Goal: Check status: Check status

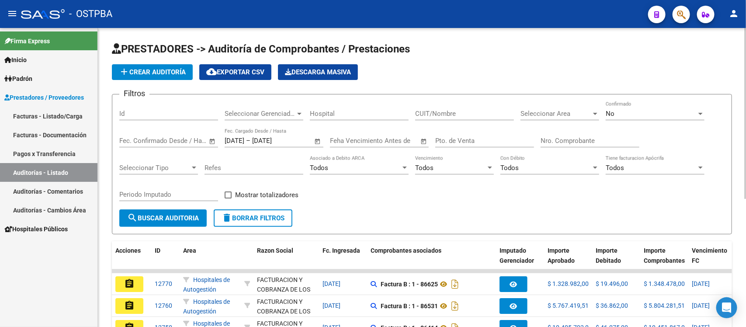
click at [560, 141] on input "Nro. Comprobante" at bounding box center [589, 141] width 99 height 8
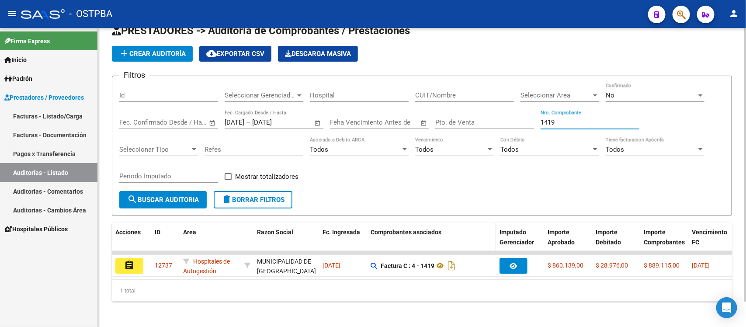
scroll to position [28, 0]
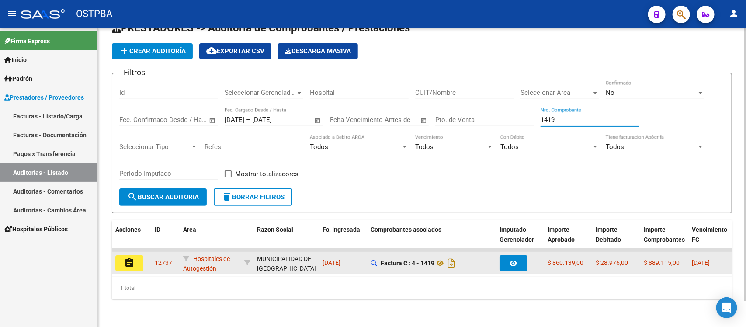
type input "1419"
click at [134, 257] on mat-icon "assignment" at bounding box center [129, 262] width 10 height 10
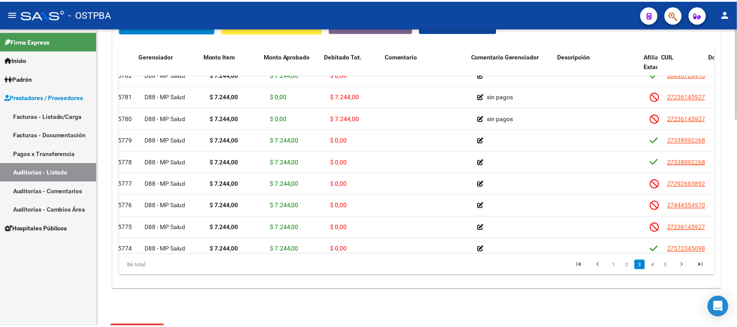
scroll to position [273, 2]
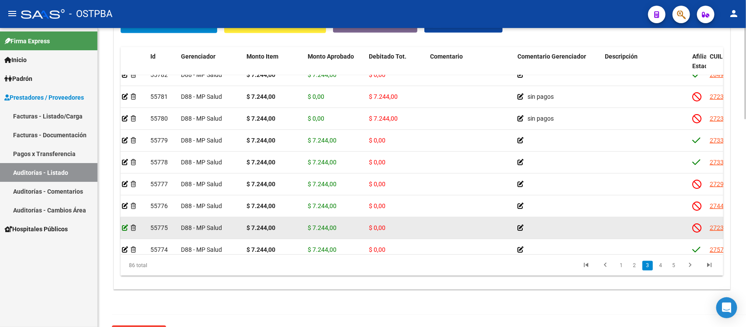
click at [124, 230] on icon at bounding box center [125, 228] width 6 height 6
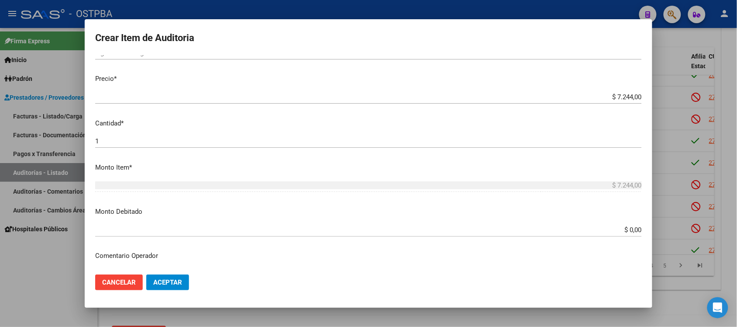
scroll to position [273, 0]
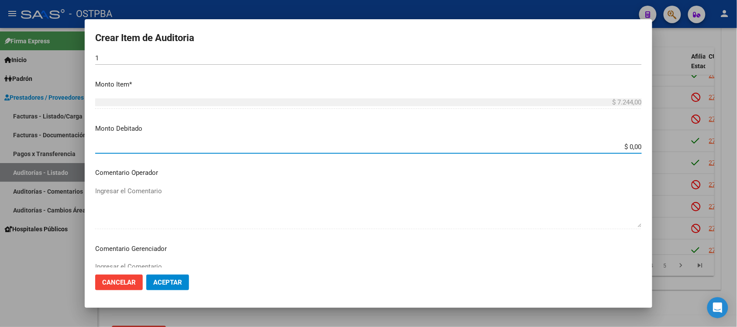
click at [624, 145] on input "$ 0,00" at bounding box center [368, 147] width 547 height 8
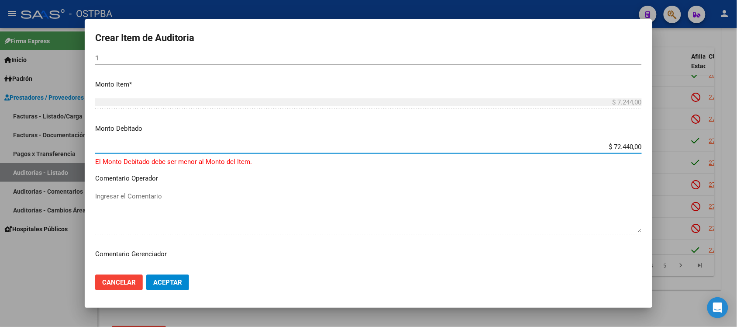
type input "$ 7.244,00"
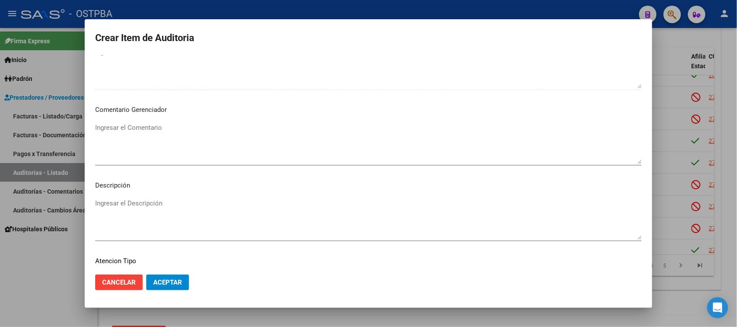
scroll to position [437, 0]
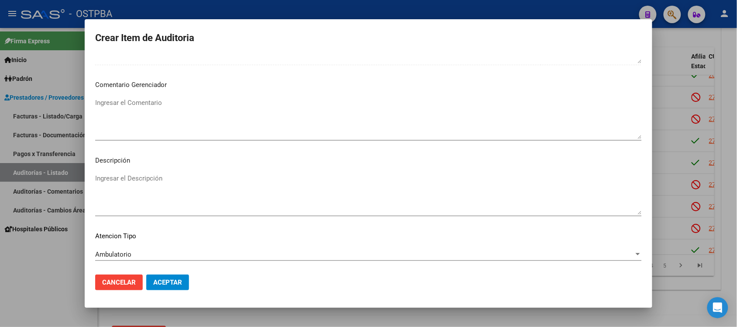
click at [116, 183] on textarea "Ingresar el Descripción" at bounding box center [368, 193] width 547 height 41
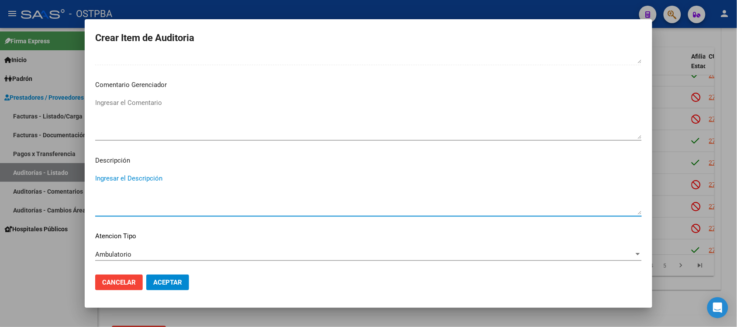
click at [136, 105] on textarea "Ingresar el Comentario" at bounding box center [368, 118] width 547 height 41
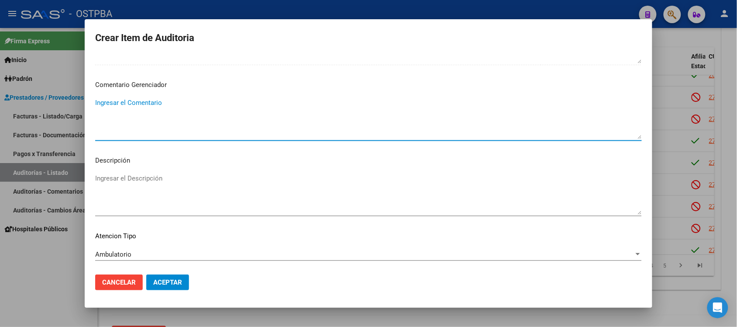
type textarea "B"
type textarea "BAJA"
click at [169, 282] on span "Aceptar" at bounding box center [167, 282] width 29 height 8
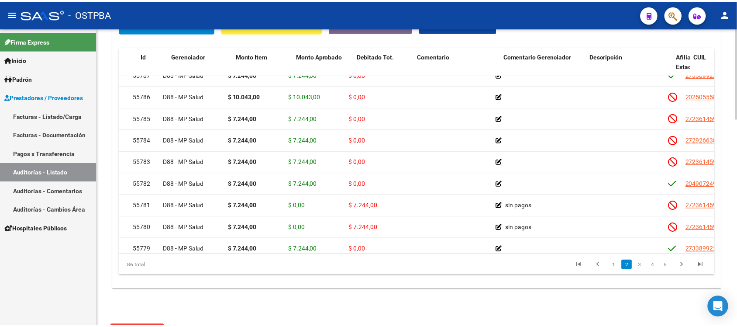
scroll to position [164, 0]
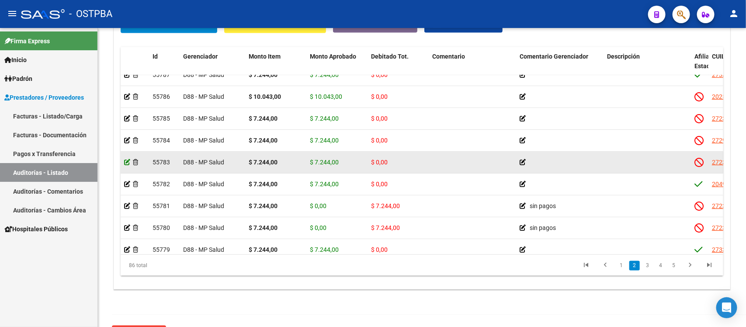
click at [125, 162] on icon at bounding box center [127, 162] width 6 height 6
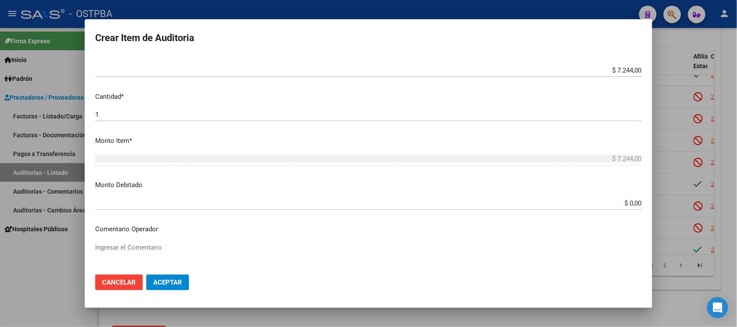
scroll to position [218, 0]
click at [625, 204] on input "$ 0,00" at bounding box center [368, 201] width 547 height 8
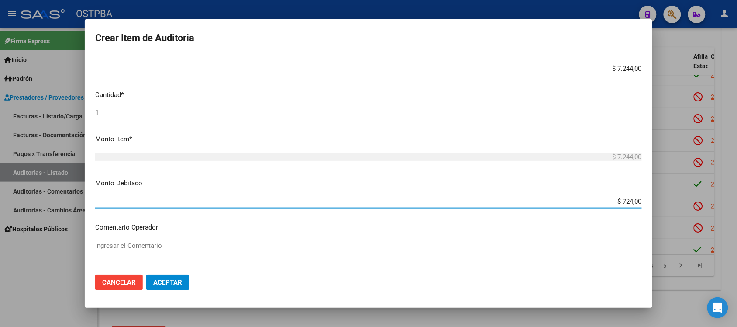
type input "$ 7.244,00"
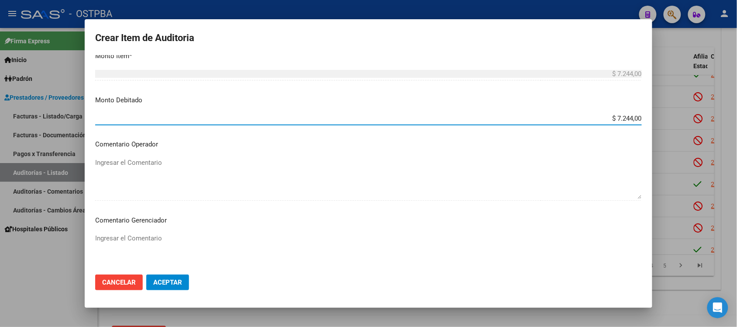
scroll to position [328, 0]
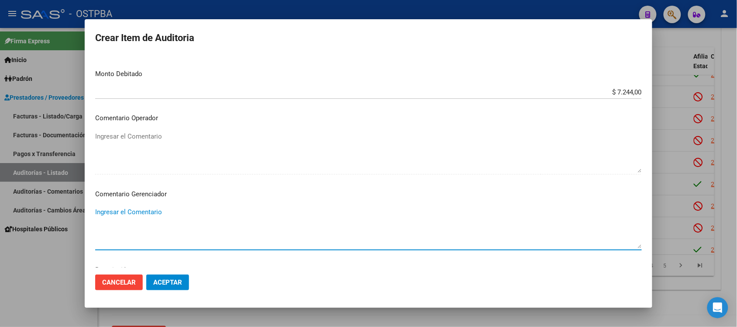
click at [135, 217] on textarea "Ingresar el Comentario" at bounding box center [368, 227] width 547 height 41
type textarea "BAJA"
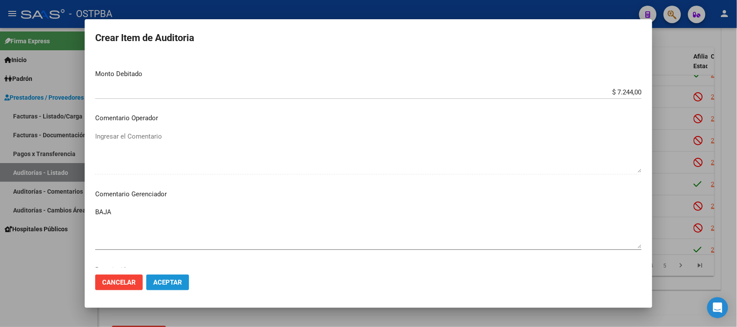
click at [166, 280] on span "Aceptar" at bounding box center [167, 282] width 29 height 8
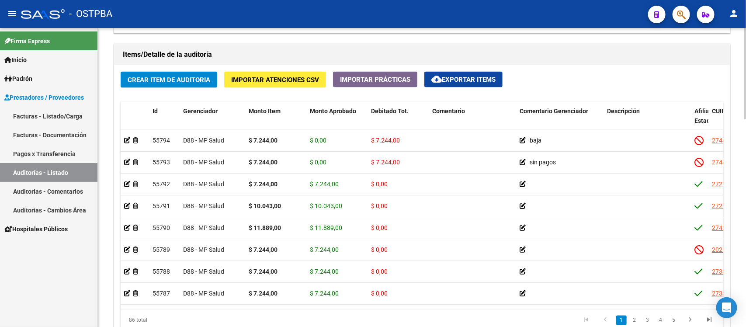
scroll to position [655, 0]
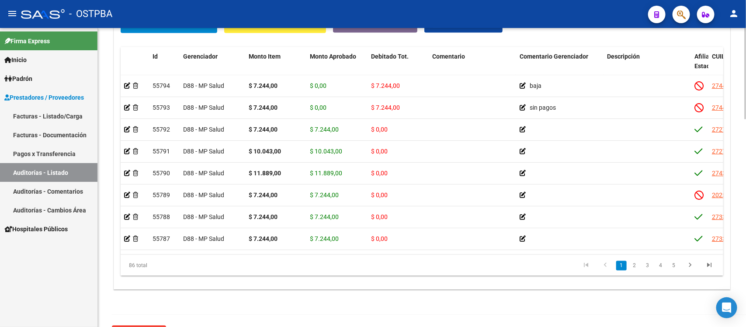
drag, startPoint x: 381, startPoint y: 253, endPoint x: 461, endPoint y: 252, distance: 79.5
click at [461, 252] on datatable-body "55794 D88 - MP Salud $ 7.244,00 $ 0,00 $ 7.244,00 baja 27444554970 44455497 [PE…" at bounding box center [422, 164] width 602 height 179
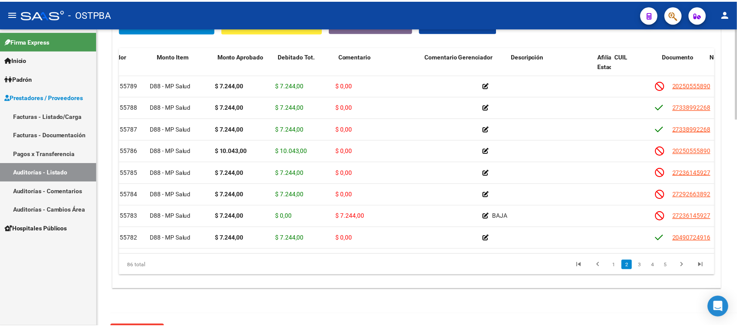
scroll to position [109, 0]
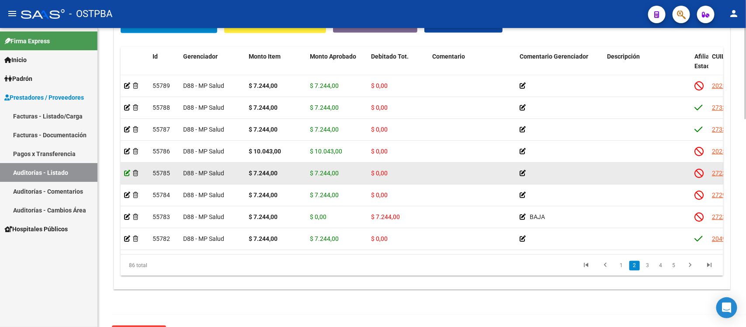
click at [127, 174] on icon at bounding box center [127, 173] width 6 height 6
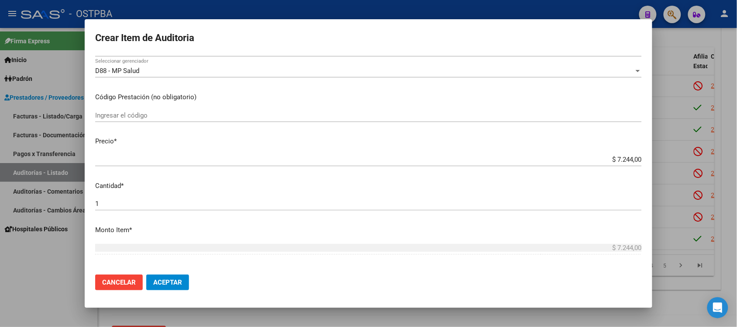
scroll to position [164, 0]
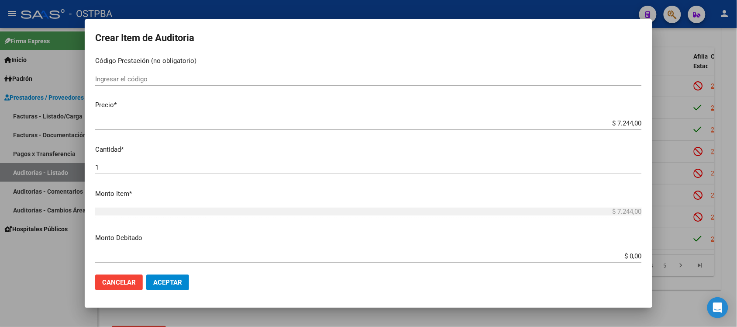
click at [622, 254] on input "$ 0,00" at bounding box center [368, 256] width 547 height 8
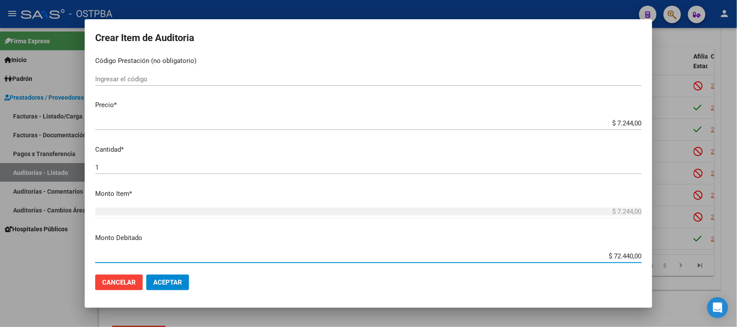
type input "$ 7.244,00"
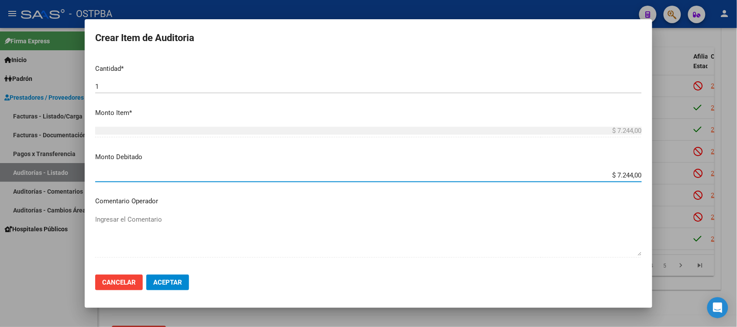
scroll to position [273, 0]
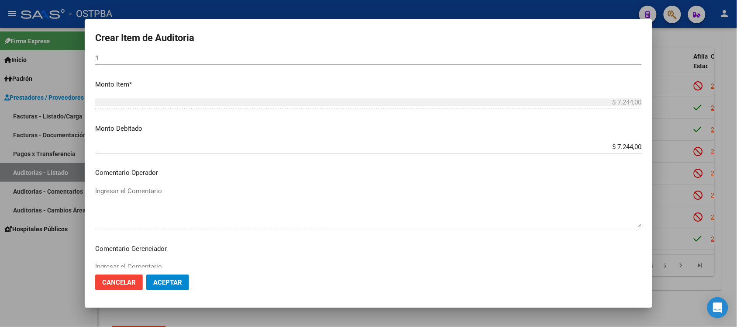
click at [145, 269] on mat-dialog-actions "Cancelar Aceptar" at bounding box center [368, 282] width 547 height 30
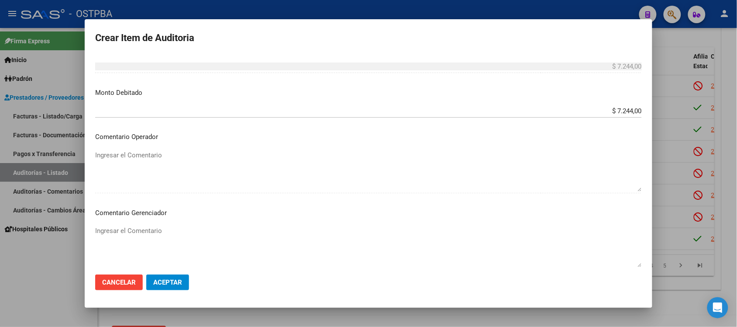
scroll to position [328, 0]
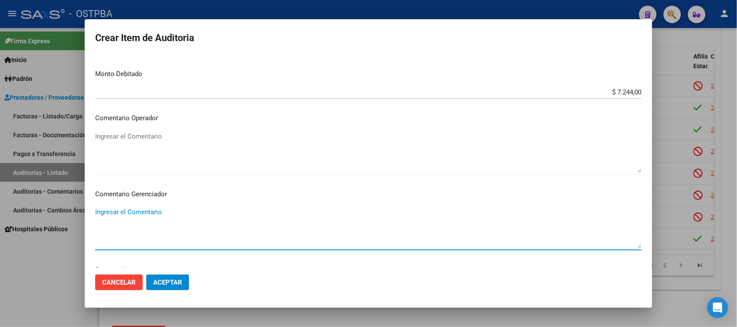
click at [146, 208] on textarea "Ingresar el Comentario" at bounding box center [368, 227] width 547 height 41
type textarea "BAJA"
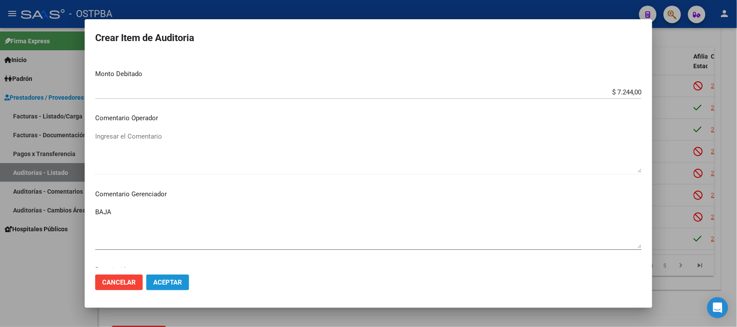
click at [171, 286] on button "Aceptar" at bounding box center [167, 282] width 43 height 16
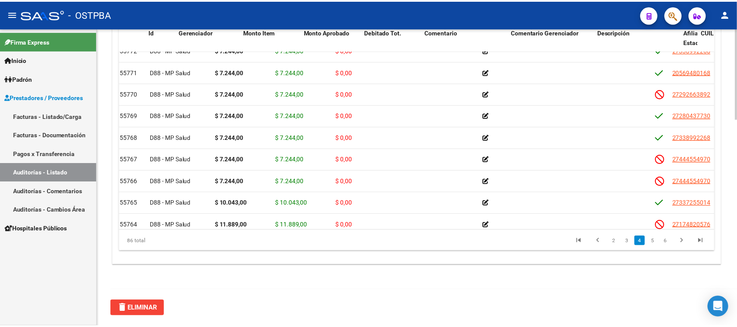
scroll to position [491, 0]
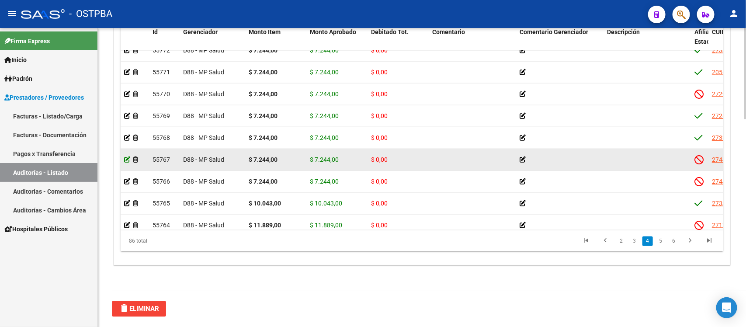
click at [127, 158] on icon at bounding box center [127, 159] width 6 height 6
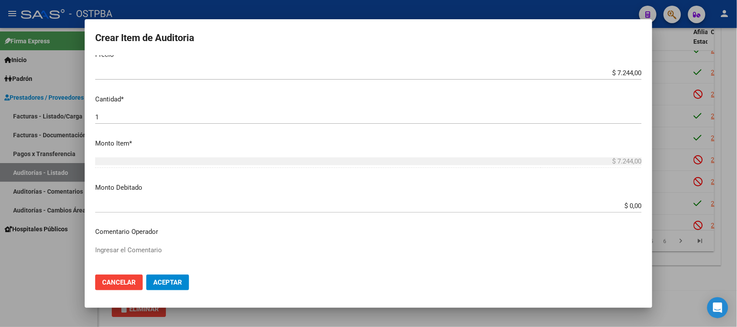
scroll to position [273, 0]
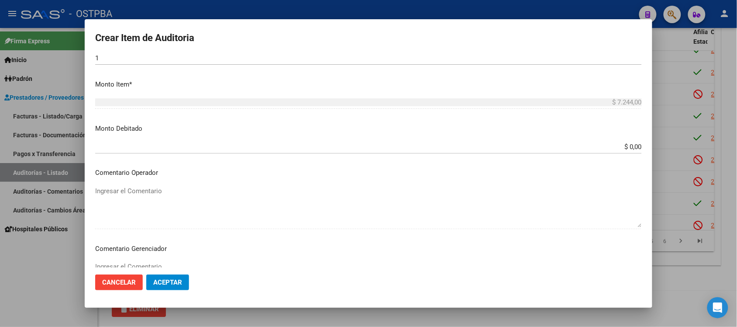
click at [626, 152] on div "$ 0,00 Ingresar el monto" at bounding box center [368, 146] width 547 height 13
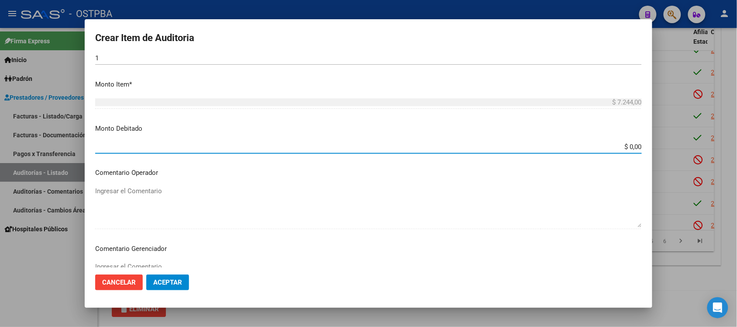
click at [626, 147] on input "$ 0,00" at bounding box center [368, 147] width 547 height 8
type input "$ 7.244,00"
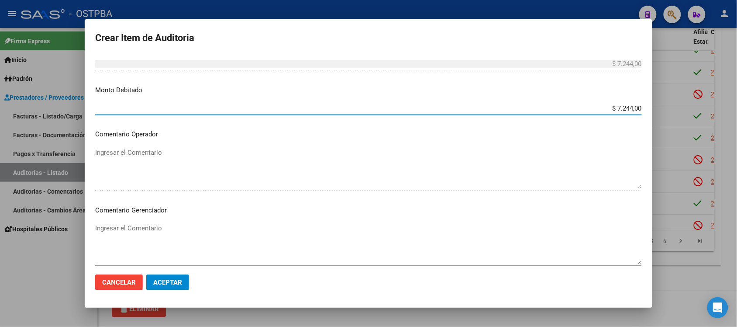
scroll to position [328, 0]
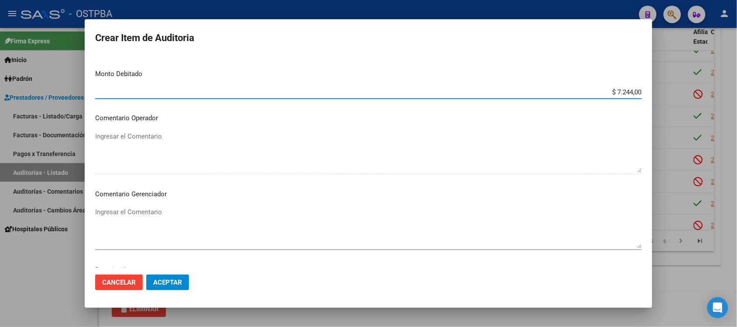
click at [124, 213] on textarea "Ingresar el Comentario" at bounding box center [368, 227] width 547 height 41
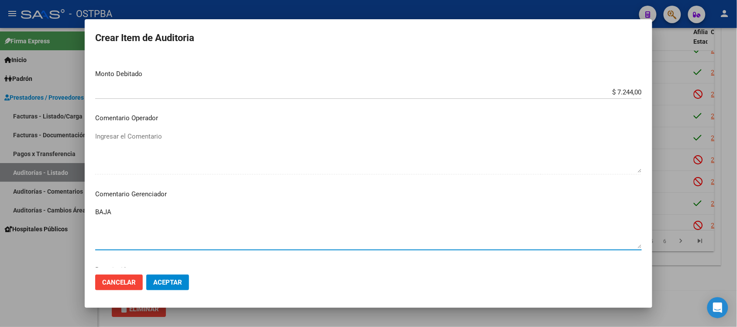
type textarea "BAJA"
click at [173, 284] on span "Aceptar" at bounding box center [167, 282] width 29 height 8
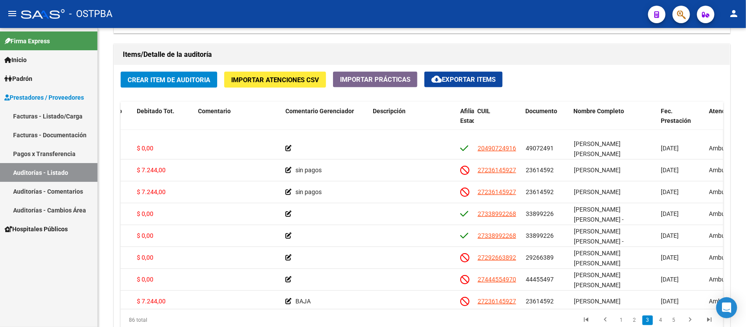
scroll to position [273, 234]
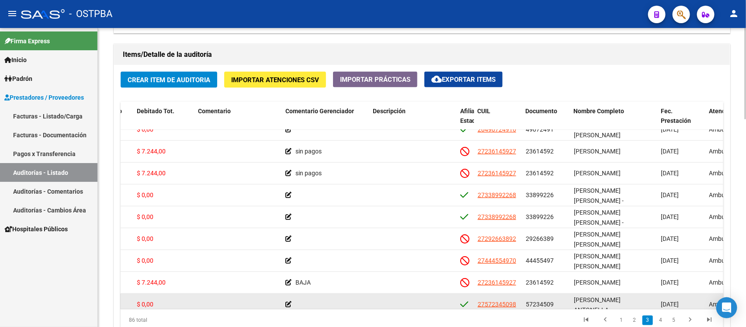
click at [453, 298] on datatable-body-cell at bounding box center [412, 304] width 87 height 21
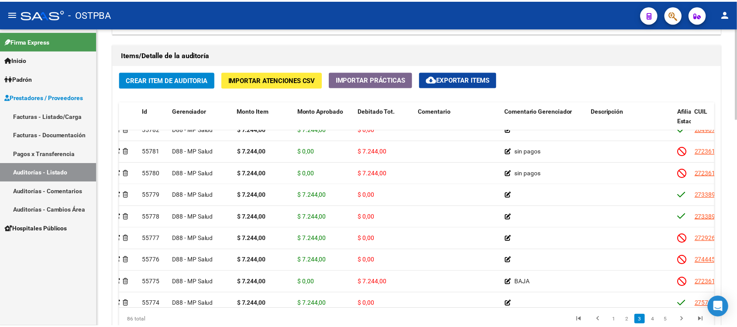
scroll to position [273, 0]
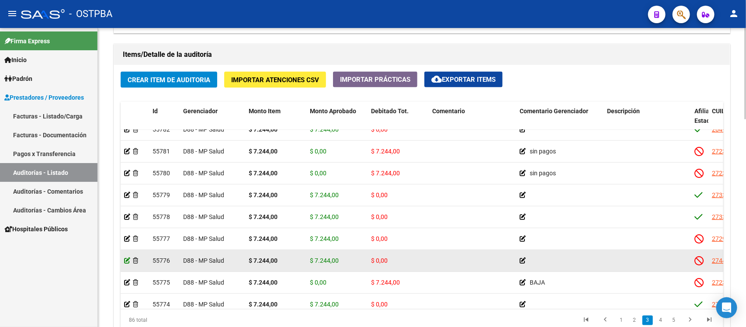
click at [125, 260] on icon at bounding box center [127, 260] width 6 height 6
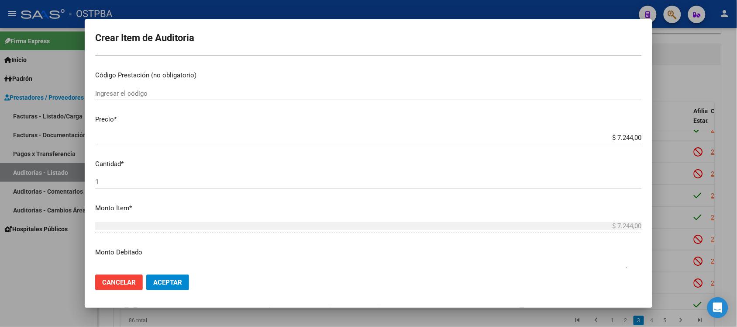
scroll to position [164, 0]
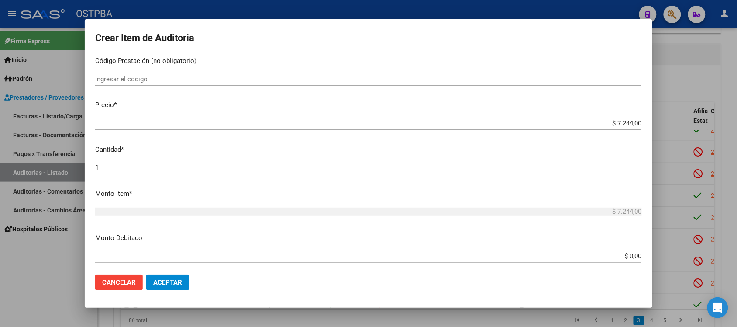
click at [625, 254] on input "$ 0,00" at bounding box center [368, 256] width 547 height 8
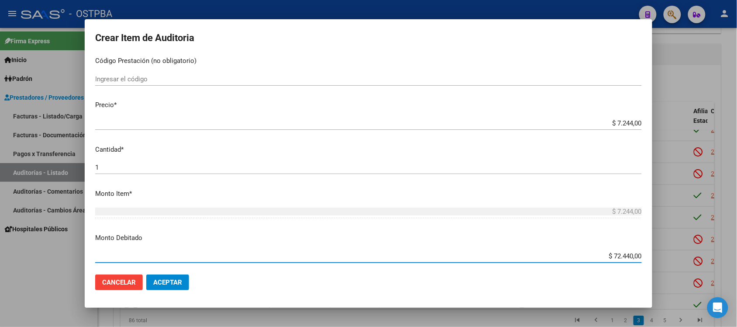
type input "$ 7.244,00"
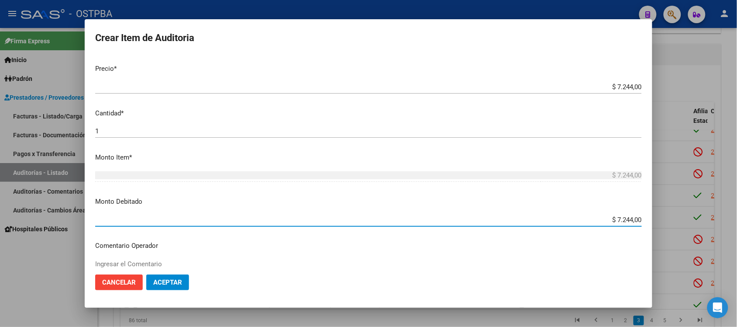
scroll to position [218, 0]
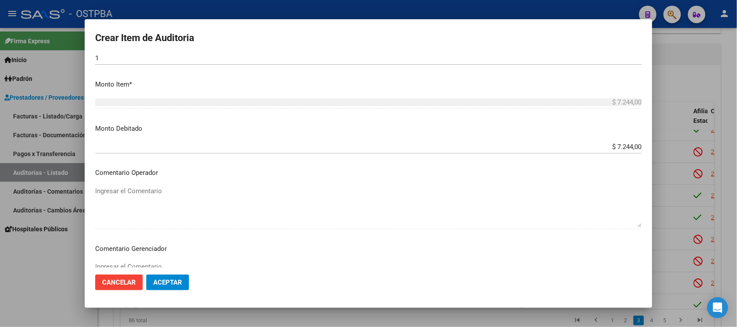
click at [136, 261] on div "Ingresar el Comentario" at bounding box center [368, 282] width 547 height 45
type textarea "BAJA"
click at [164, 281] on span "Aceptar" at bounding box center [167, 282] width 29 height 8
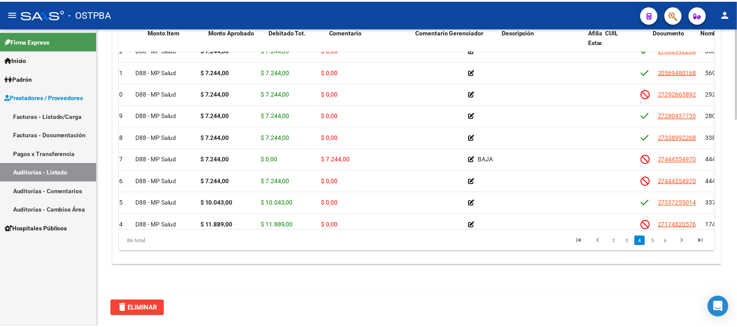
scroll to position [491, 0]
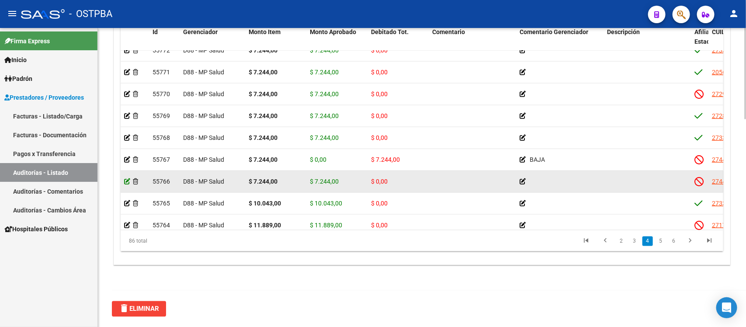
click at [125, 181] on icon at bounding box center [127, 181] width 6 height 6
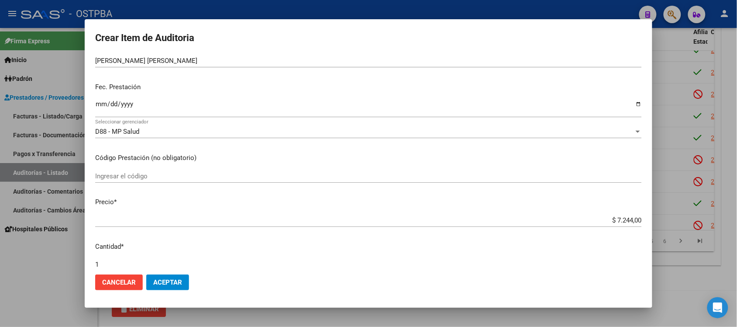
scroll to position [164, 0]
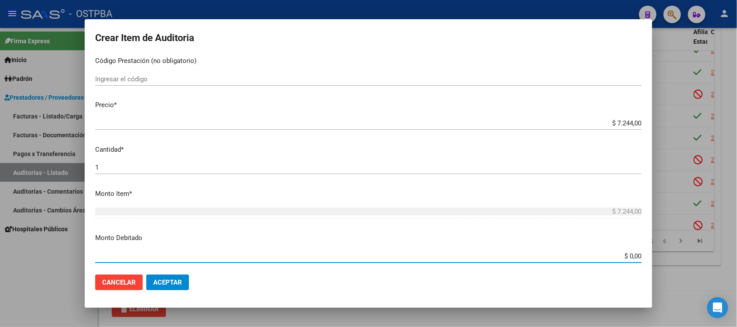
click at [623, 256] on input "$ 0,00" at bounding box center [368, 256] width 547 height 8
type input "$ 7.244,00"
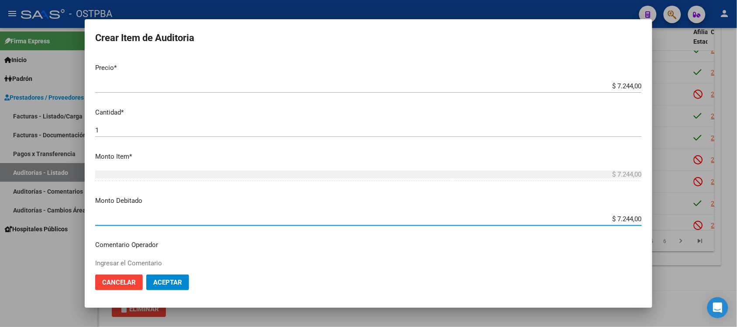
scroll to position [273, 0]
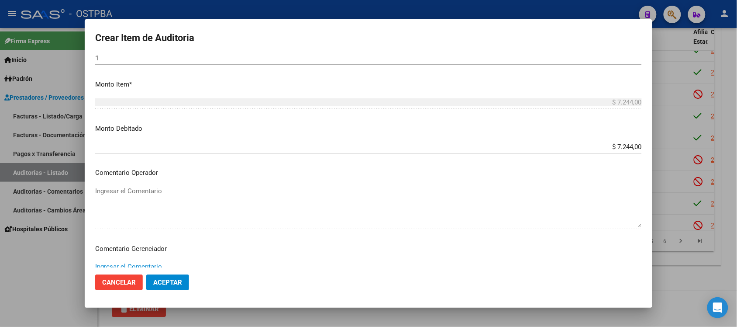
click at [135, 266] on textarea "Ingresar el Comentario" at bounding box center [368, 282] width 547 height 41
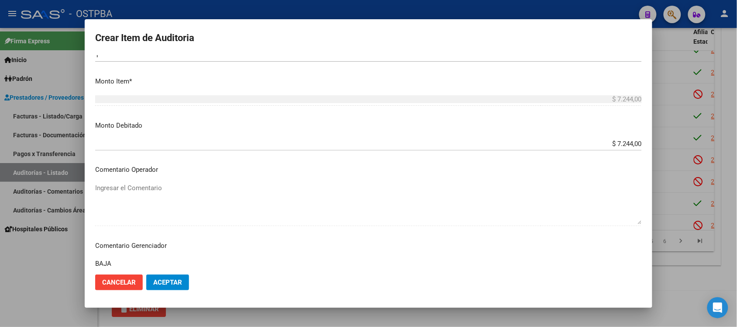
type textarea "BAJA"
click at [174, 282] on span "Aceptar" at bounding box center [167, 282] width 29 height 8
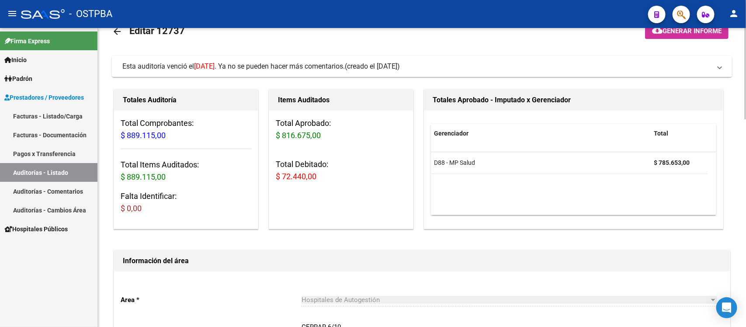
scroll to position [0, 0]
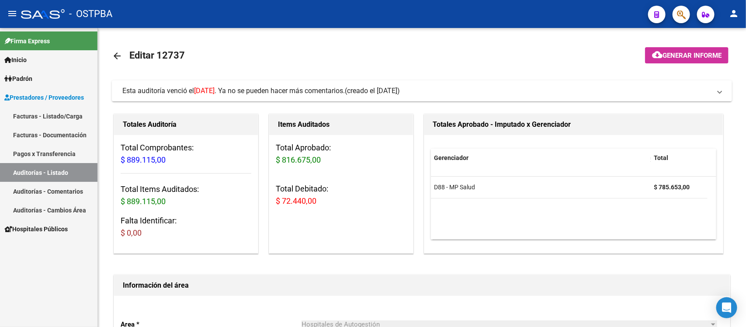
click at [45, 171] on link "Auditorías - Listado" at bounding box center [48, 172] width 97 height 19
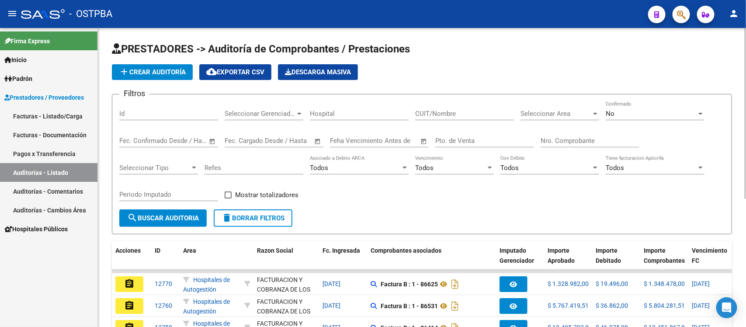
click at [549, 137] on input "Nro. Comprobante" at bounding box center [589, 141] width 99 height 8
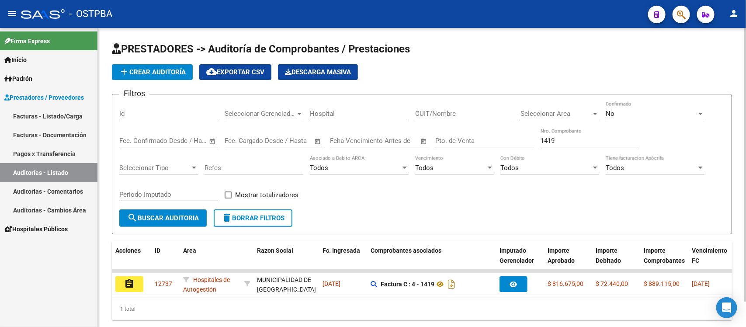
click at [557, 144] on div "1419 Nro. Comprobante" at bounding box center [589, 137] width 99 height 19
drag, startPoint x: 558, startPoint y: 143, endPoint x: 527, endPoint y: 138, distance: 31.0
click at [529, 138] on div "Filtros Id Seleccionar Gerenciador Seleccionar Gerenciador Hospital CUIT/Nombre…" at bounding box center [421, 155] width 605 height 108
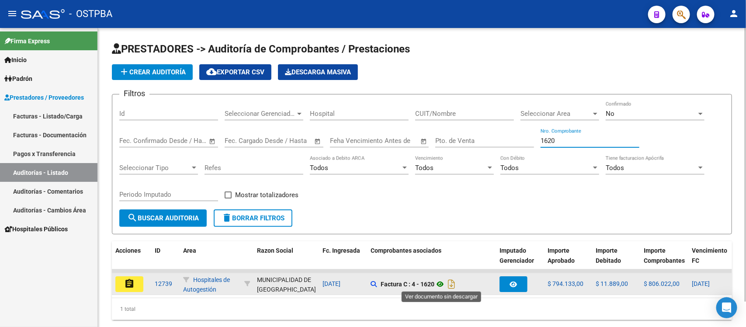
click at [438, 283] on icon at bounding box center [439, 284] width 11 height 10
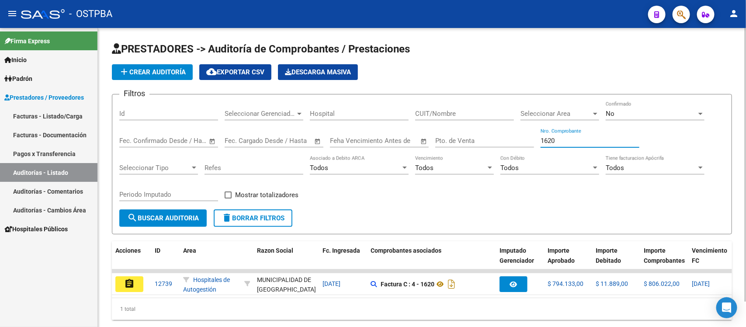
drag, startPoint x: 562, startPoint y: 140, endPoint x: 481, endPoint y: 141, distance: 81.3
click at [486, 135] on div "Filtros Id Seleccionar Gerenciador Seleccionar Gerenciador Hospital CUIT/Nombre…" at bounding box center [421, 155] width 605 height 108
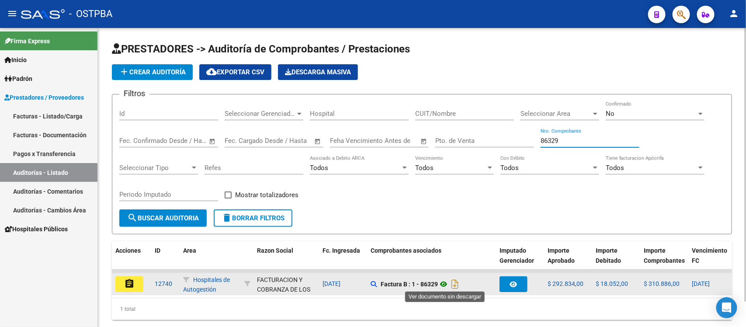
click at [446, 284] on icon at bounding box center [443, 284] width 11 height 10
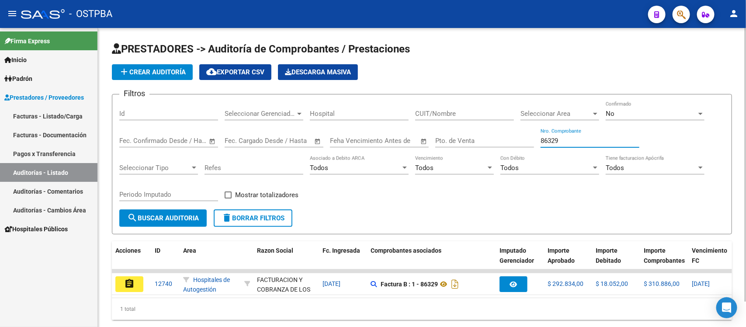
drag, startPoint x: 558, startPoint y: 141, endPoint x: 501, endPoint y: 139, distance: 57.7
click at [519, 138] on div "Filtros Id Seleccionar Gerenciador Seleccionar Gerenciador Hospital CUIT/Nombre…" at bounding box center [421, 155] width 605 height 108
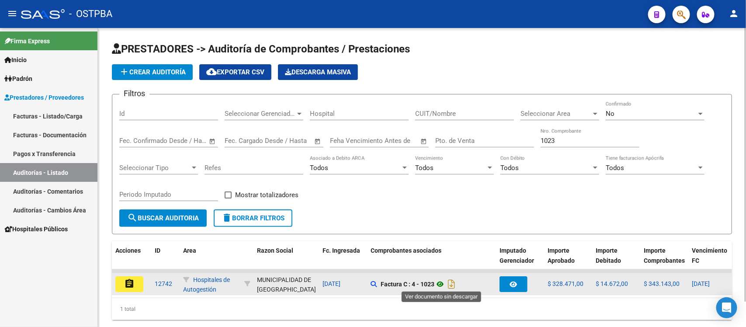
click at [441, 283] on icon at bounding box center [439, 284] width 11 height 10
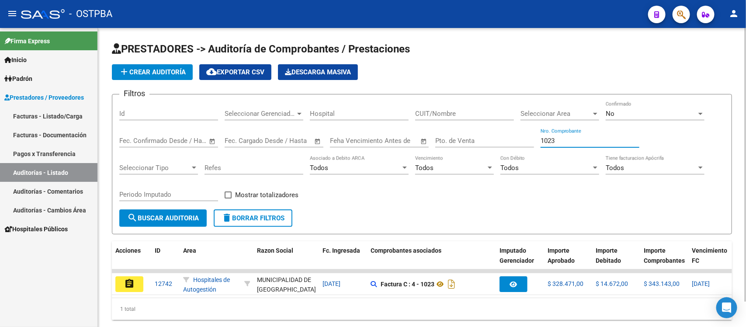
drag, startPoint x: 556, startPoint y: 137, endPoint x: 498, endPoint y: 135, distance: 57.7
click at [498, 135] on div "Filtros Id Seleccionar Gerenciador Seleccionar Gerenciador Hospital CUIT/Nombre…" at bounding box center [421, 155] width 605 height 108
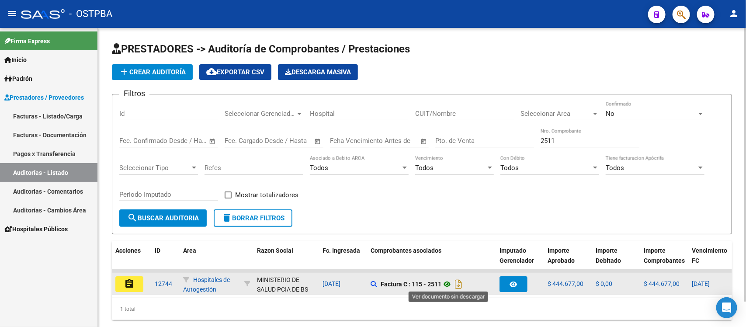
click at [447, 280] on icon at bounding box center [446, 284] width 11 height 10
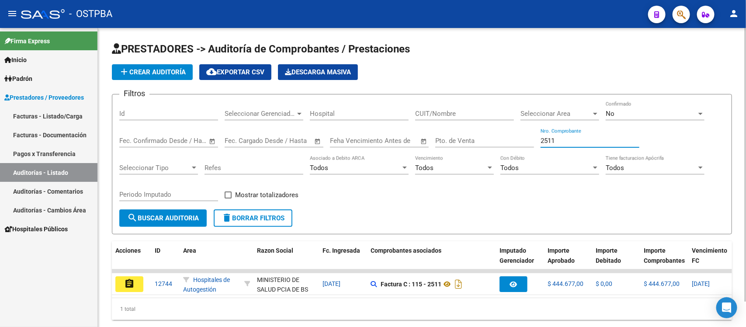
drag, startPoint x: 553, startPoint y: 138, endPoint x: 491, endPoint y: 139, distance: 62.0
click at [493, 138] on div "Filtros Id Seleccionar Gerenciador Seleccionar Gerenciador Hospital CUIT/Nombre…" at bounding box center [421, 155] width 605 height 108
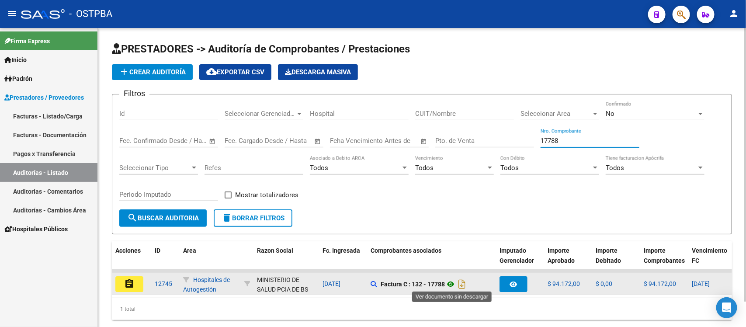
click at [454, 285] on icon at bounding box center [450, 284] width 11 height 10
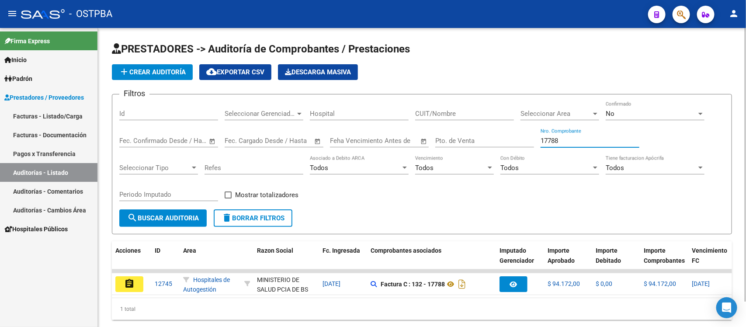
drag, startPoint x: 562, startPoint y: 142, endPoint x: 484, endPoint y: 142, distance: 78.2
click at [485, 142] on div "Filtros Id Seleccionar Gerenciador Seleccionar Gerenciador Hospital CUIT/Nombre…" at bounding box center [421, 155] width 605 height 108
drag, startPoint x: 559, startPoint y: 140, endPoint x: 484, endPoint y: 140, distance: 75.1
click at [484, 140] on div "Filtros Id Seleccionar Gerenciador Seleccionar Gerenciador Hospital CUIT/Nombre…" at bounding box center [421, 155] width 605 height 108
type input "17789"
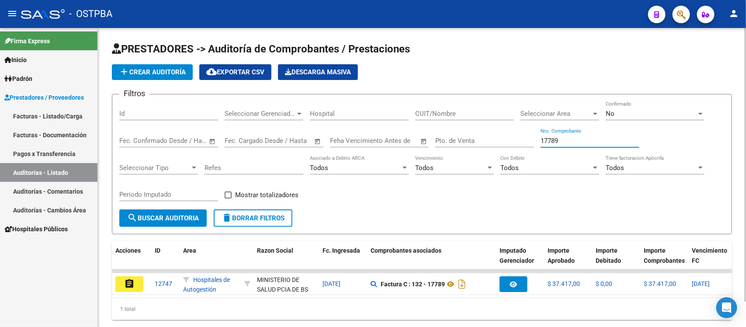
drag, startPoint x: 566, startPoint y: 138, endPoint x: 453, endPoint y: 124, distance: 113.5
click at [454, 124] on div "Filtros Id Seleccionar Gerenciador Seleccionar Gerenciador Hospital CUIT/Nombre…" at bounding box center [421, 155] width 605 height 108
click at [345, 143] on input "Feha Vencimiento Antes de" at bounding box center [374, 141] width 89 height 8
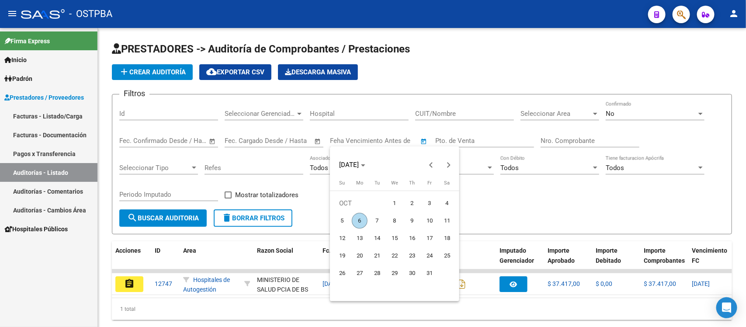
click at [355, 219] on span "6" at bounding box center [360, 221] width 16 height 16
type input "[DATE]"
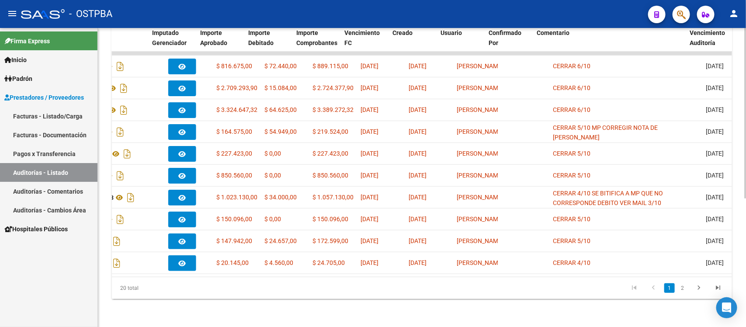
scroll to position [0, 347]
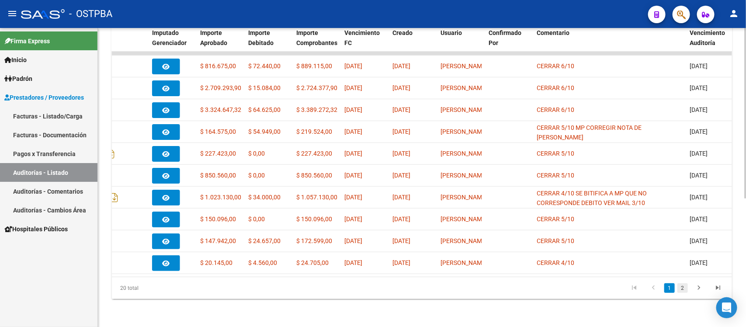
click at [686, 287] on link "2" at bounding box center [682, 288] width 10 height 10
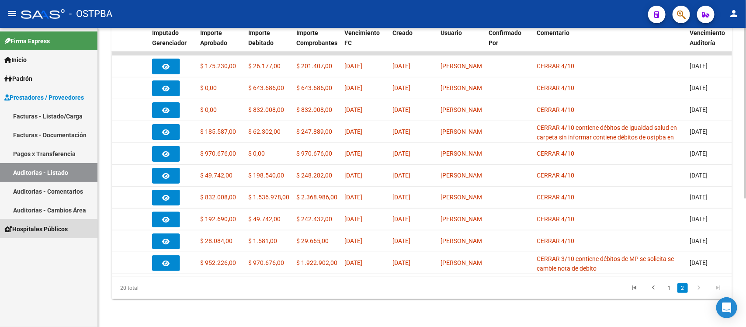
click at [25, 231] on span "Hospitales Públicos" at bounding box center [35, 229] width 63 height 10
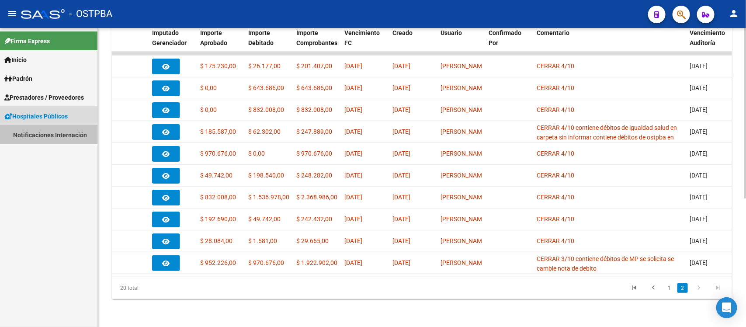
click at [31, 133] on link "Notificaciones Internación" at bounding box center [48, 134] width 97 height 19
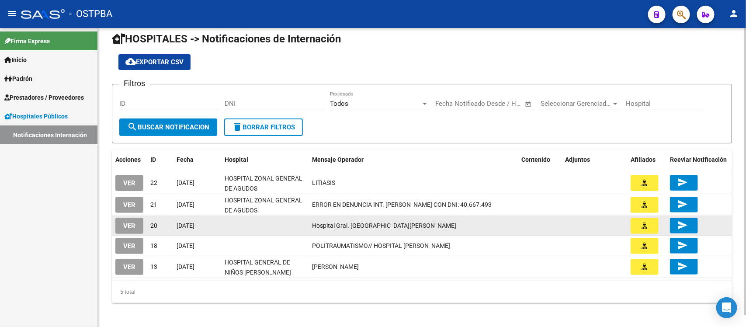
scroll to position [13, 0]
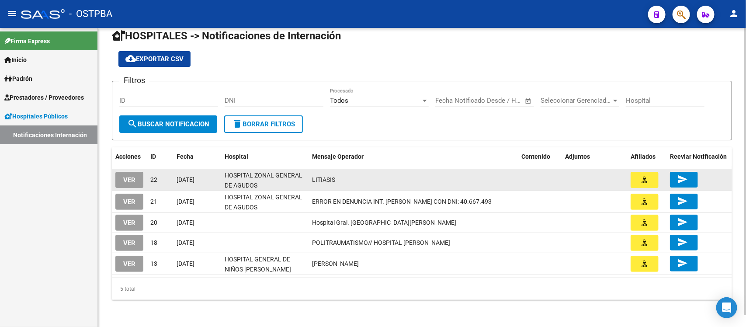
click at [119, 178] on button "VER" at bounding box center [129, 180] width 28 height 16
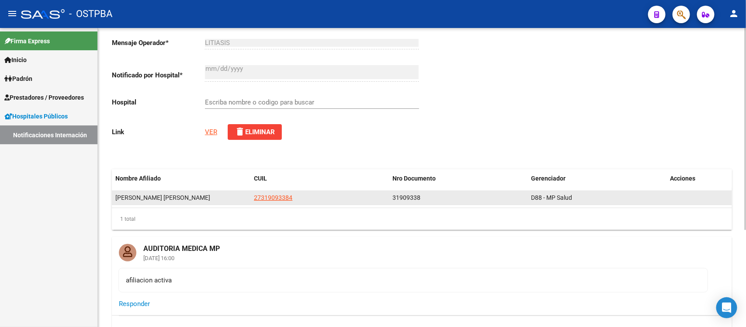
type input "HOSPITAL ZONAL GENERAL DE AGUDOS [PERSON_NAME]"
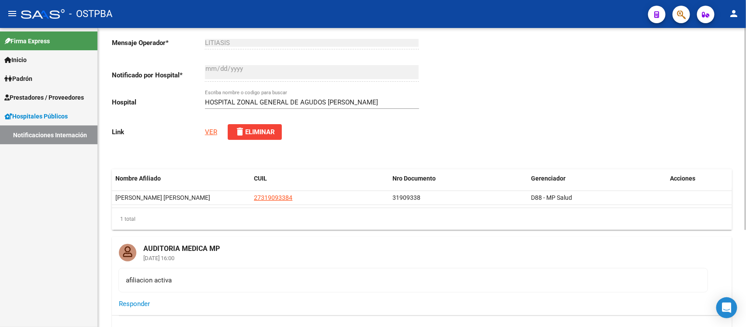
scroll to position [55, 0]
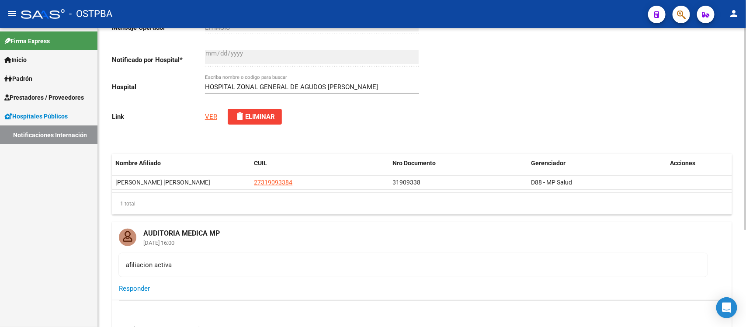
click at [208, 117] on link "VER" at bounding box center [211, 117] width 12 height 8
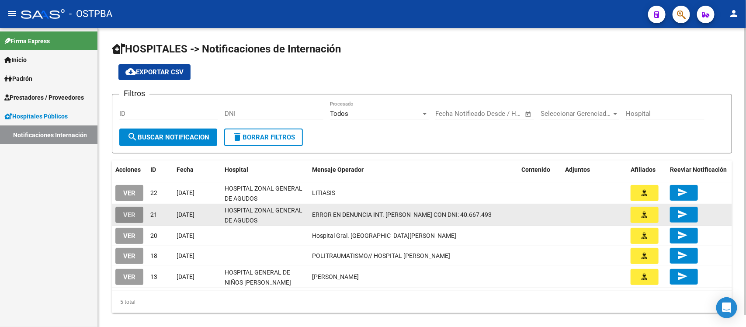
click at [133, 212] on span "VER" at bounding box center [129, 215] width 12 height 8
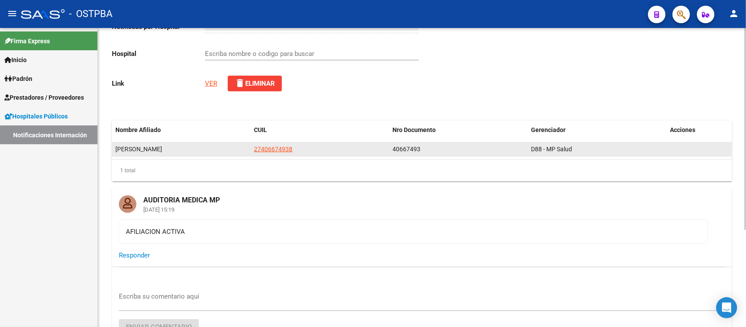
scroll to position [109, 0]
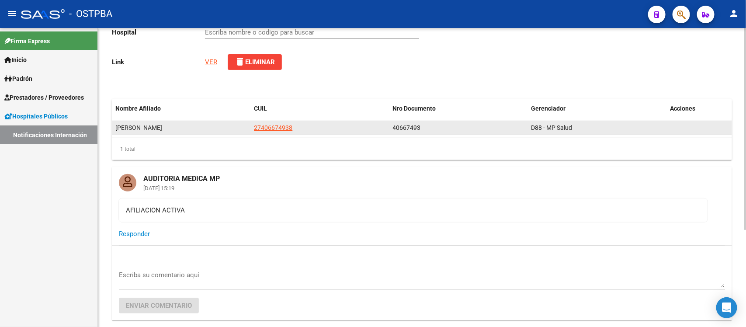
type input "HOSPITAL ZONAL GENERAL DE AGUDOS [PERSON_NAME]"
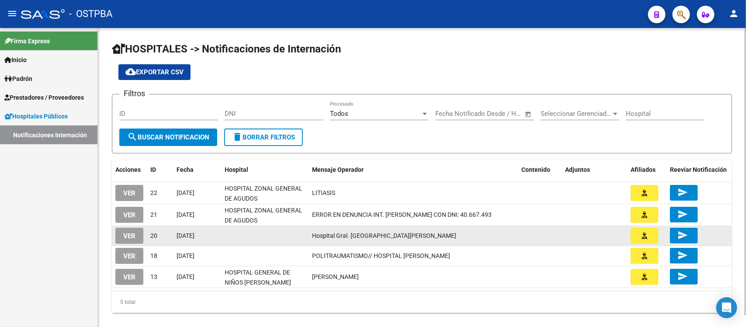
click at [128, 234] on span "VER" at bounding box center [129, 236] width 12 height 8
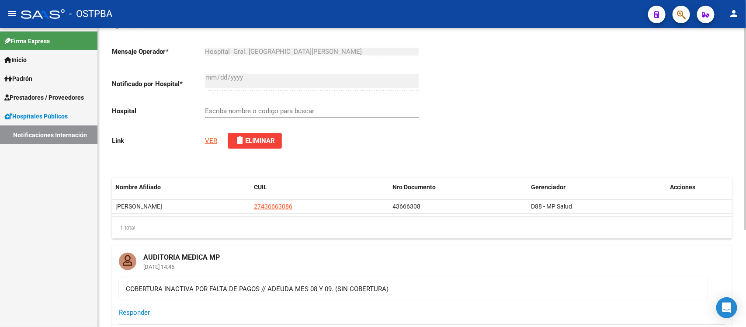
scroll to position [109, 0]
